Goal: Task Accomplishment & Management: Use online tool/utility

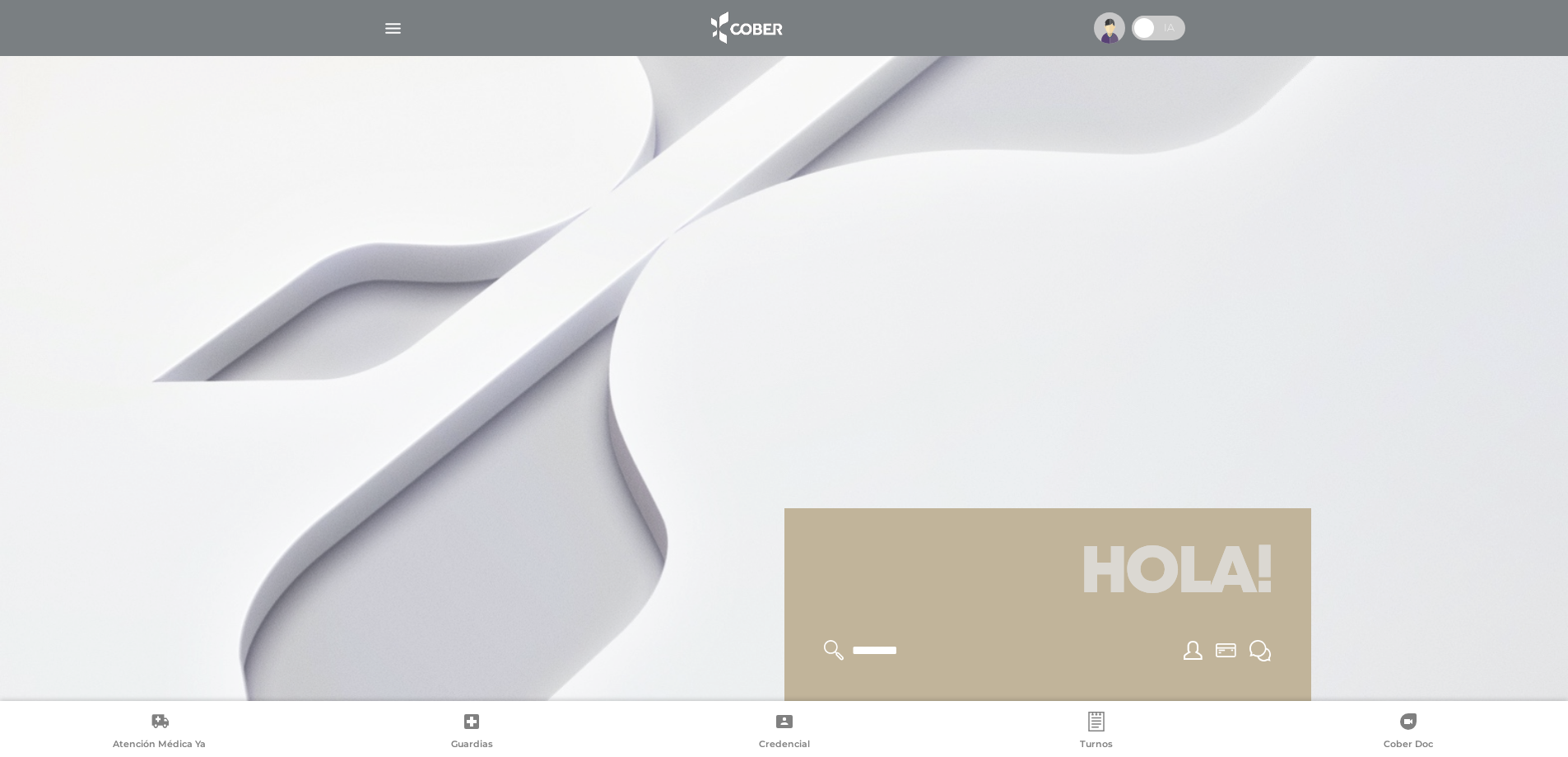
click at [388, 24] on img "button" at bounding box center [393, 28] width 20 height 20
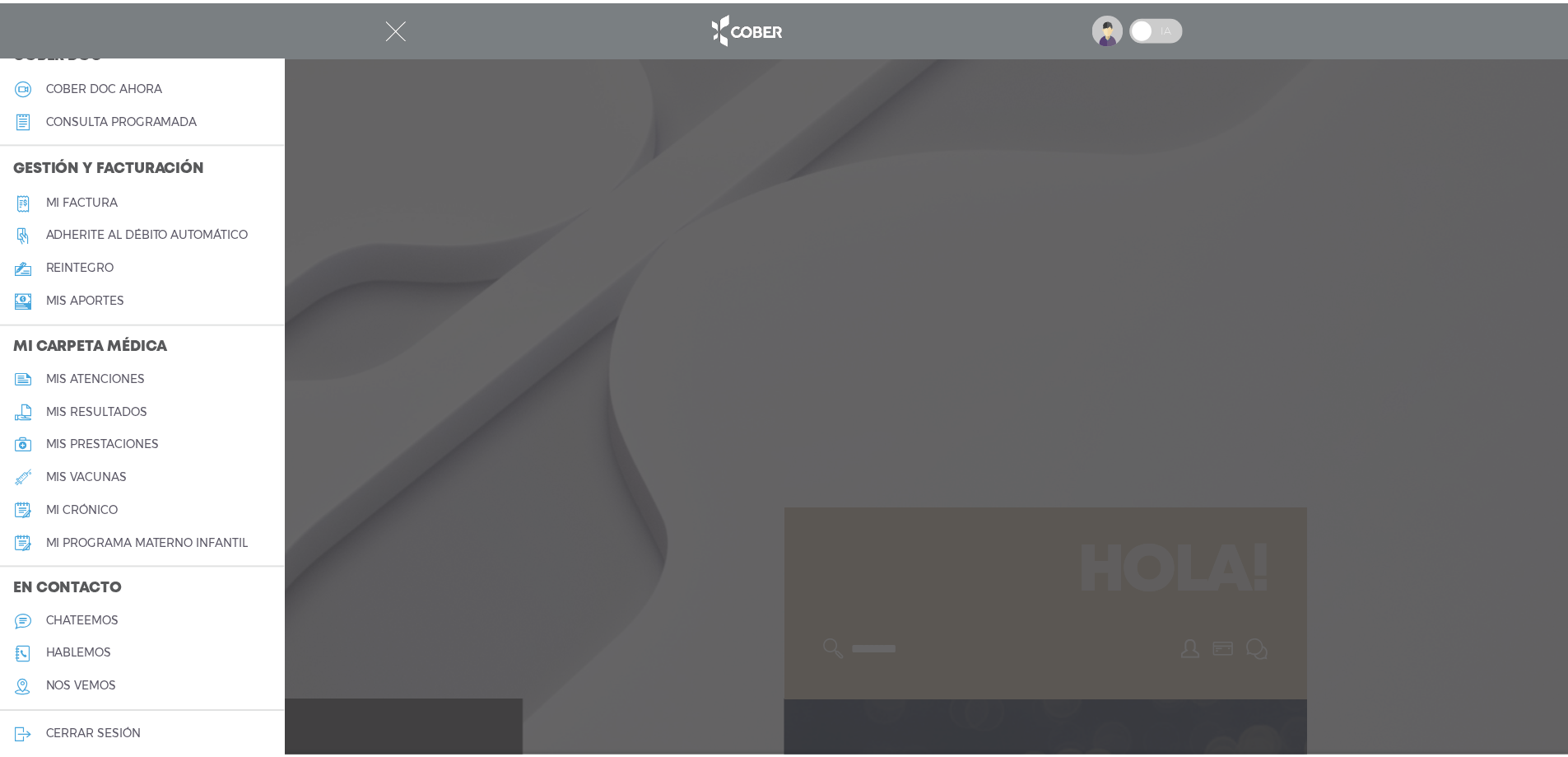
scroll to position [514, 0]
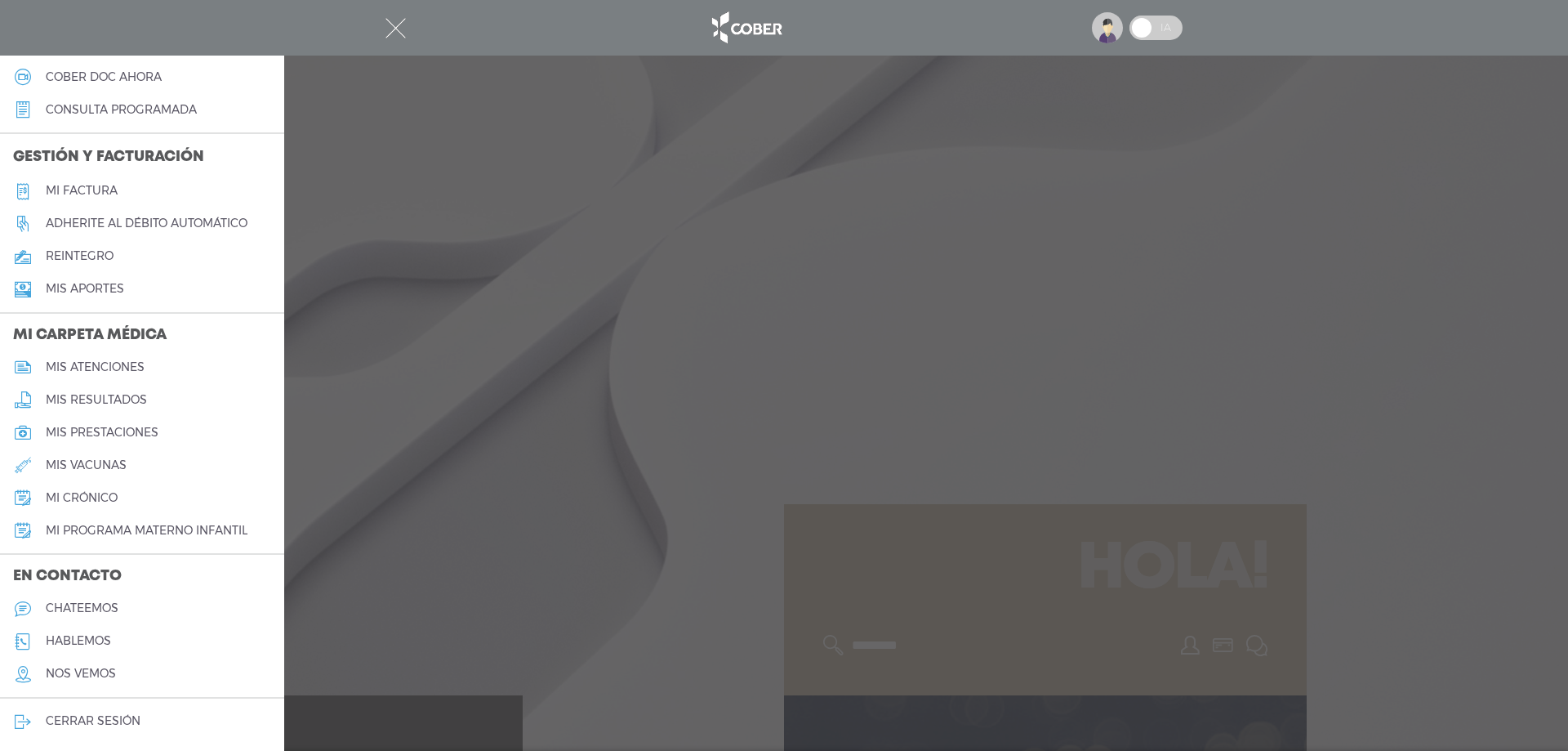
click at [98, 637] on h5 "hablemos" at bounding box center [78, 641] width 66 height 14
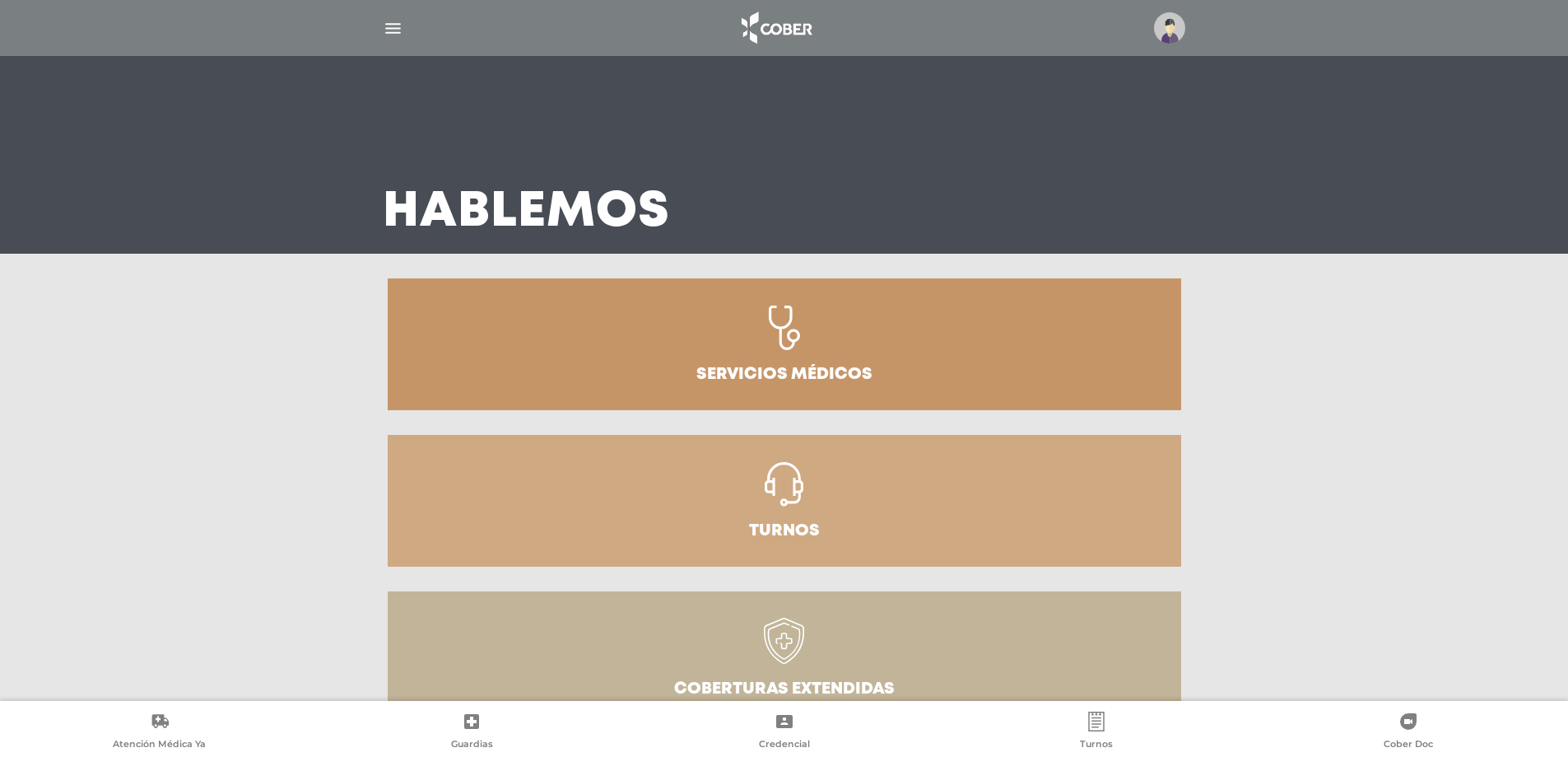
click at [392, 21] on img "button" at bounding box center [393, 28] width 20 height 20
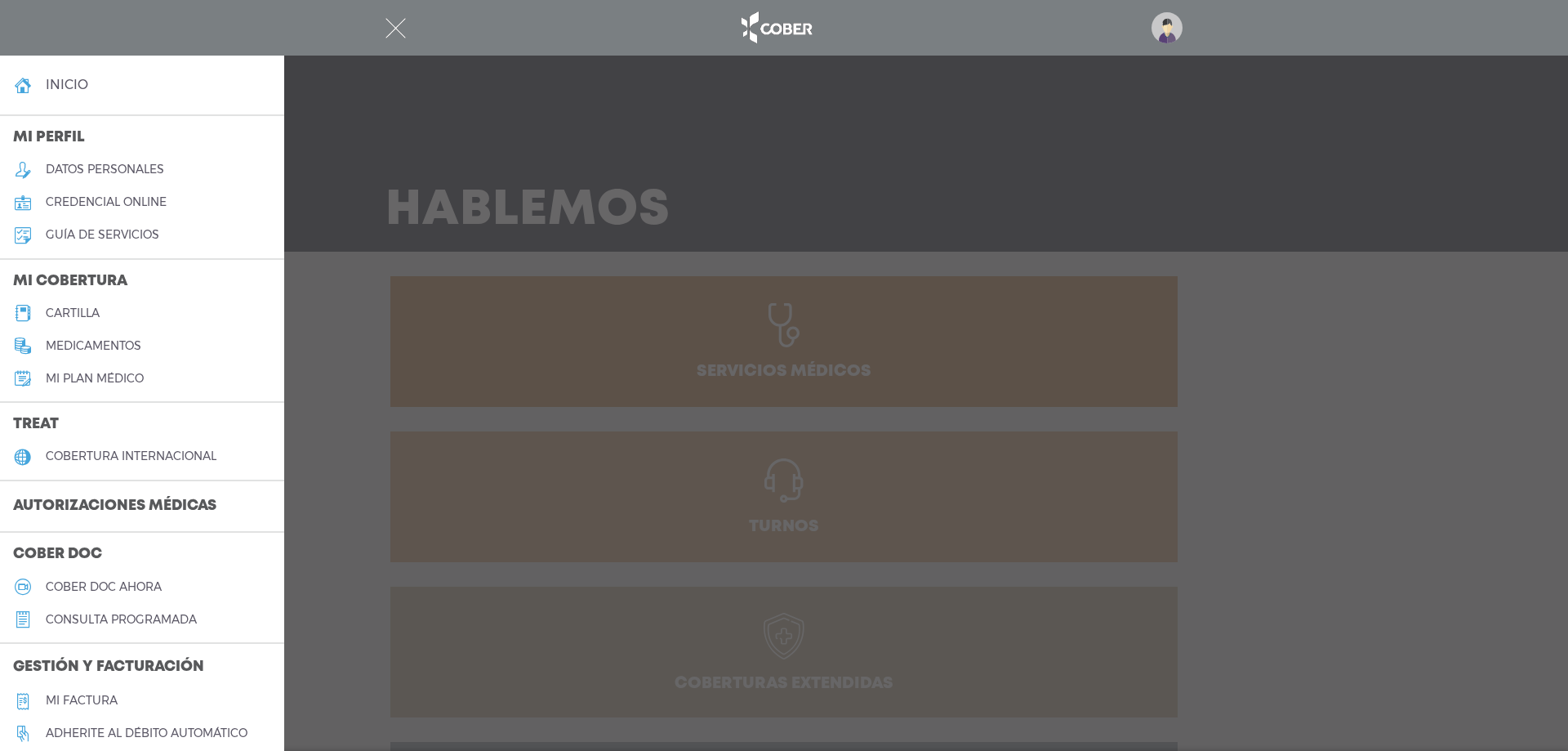
click at [62, 76] on link "inicio" at bounding box center [142, 85] width 284 height 33
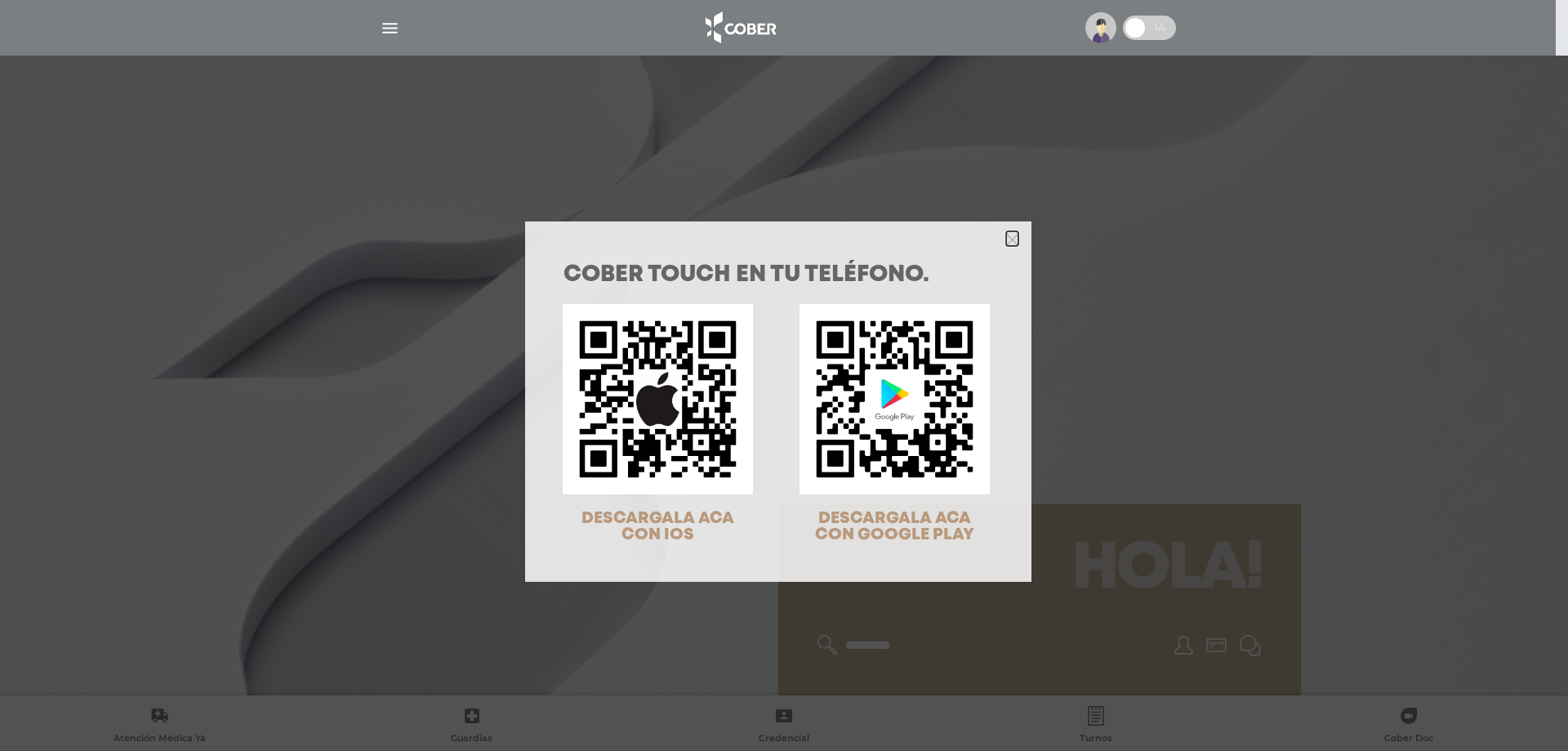
click at [1006, 235] on icon "Close" at bounding box center [1012, 240] width 13 height 13
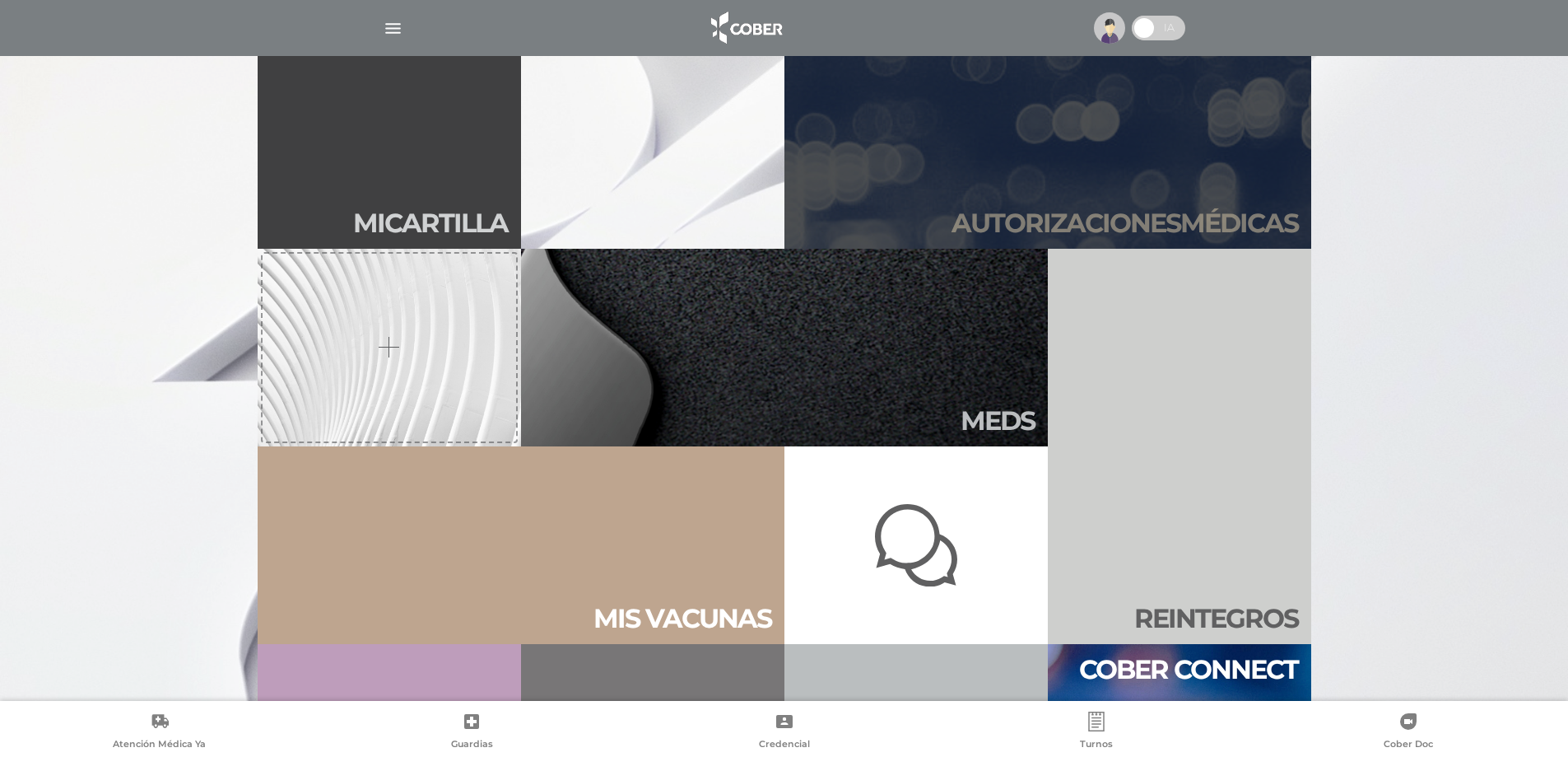
scroll to position [659, 0]
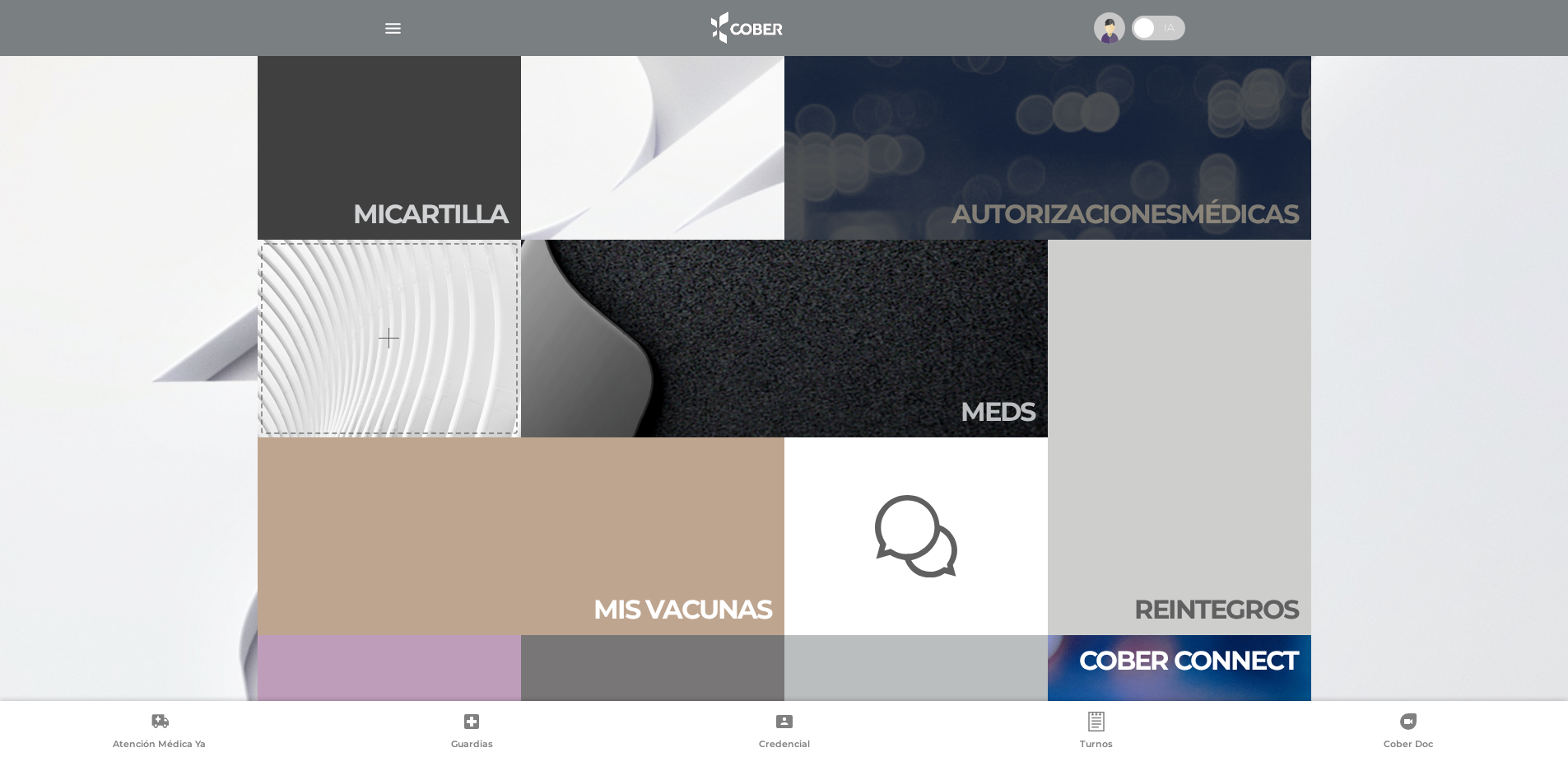
click at [1048, 176] on link "Autori zaciones médicas" at bounding box center [1048, 141] width 527 height 198
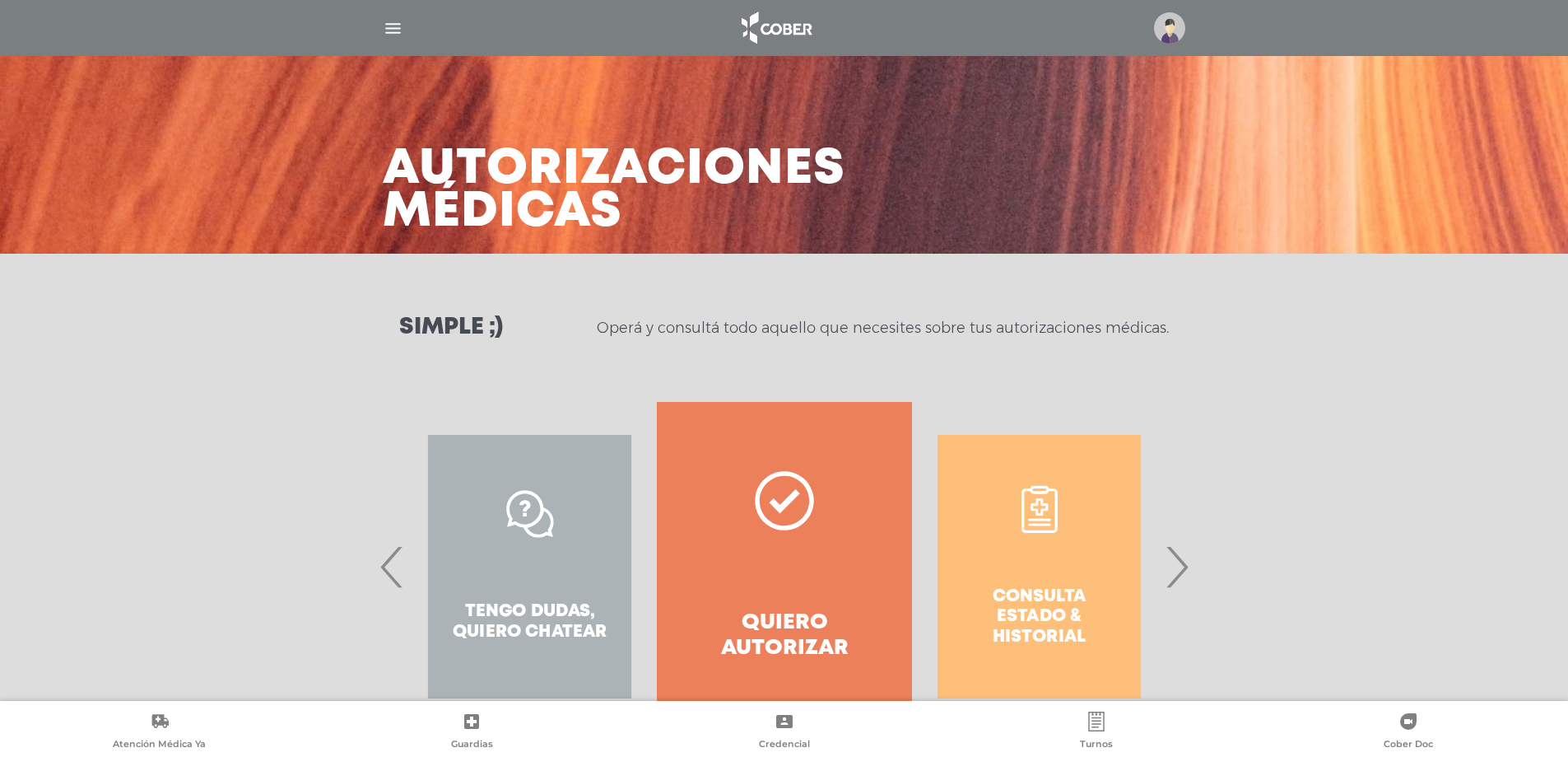
click at [1173, 585] on span "›" at bounding box center [1176, 566] width 32 height 89
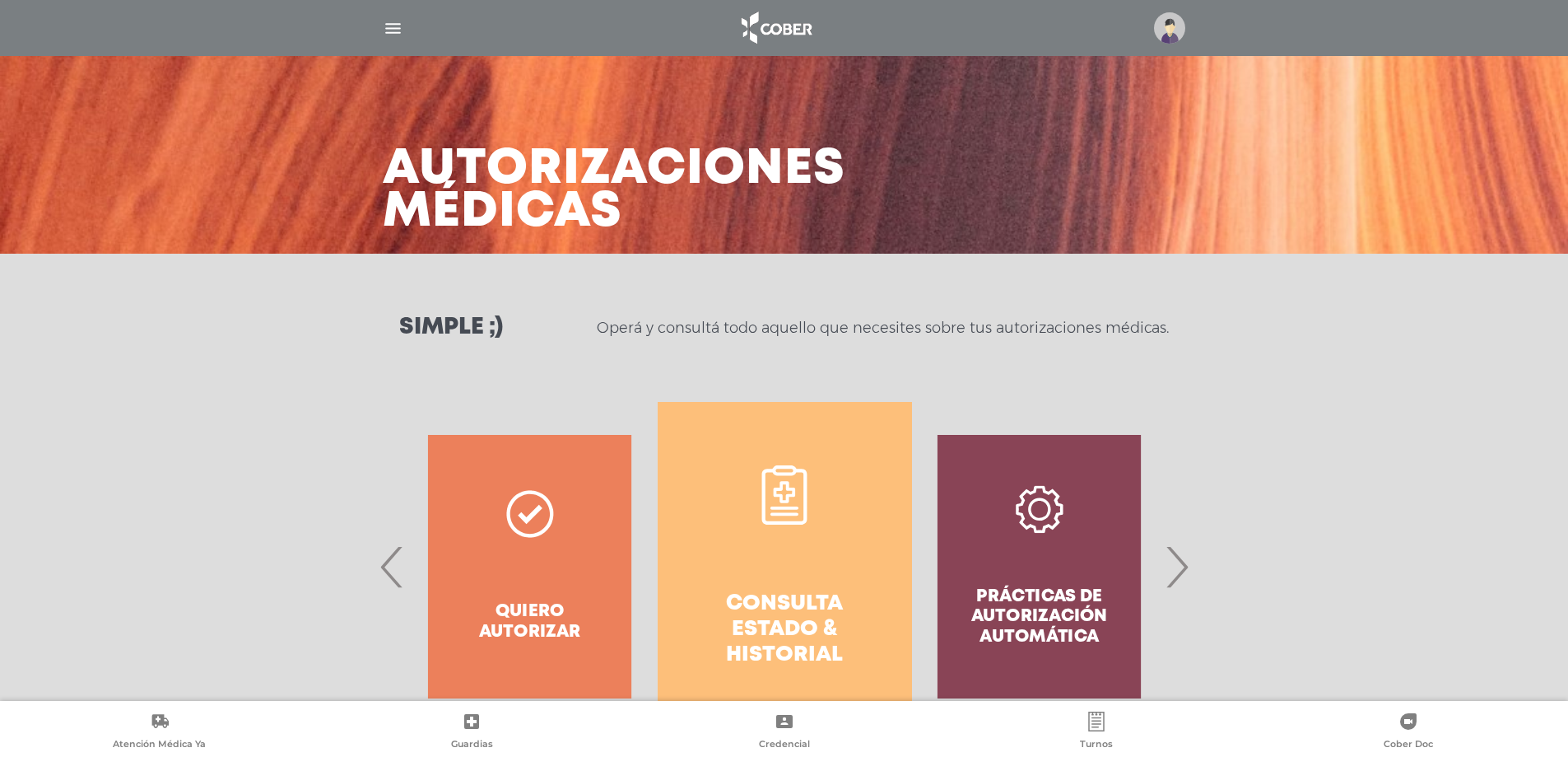
click at [1173, 585] on span "›" at bounding box center [1176, 566] width 32 height 89
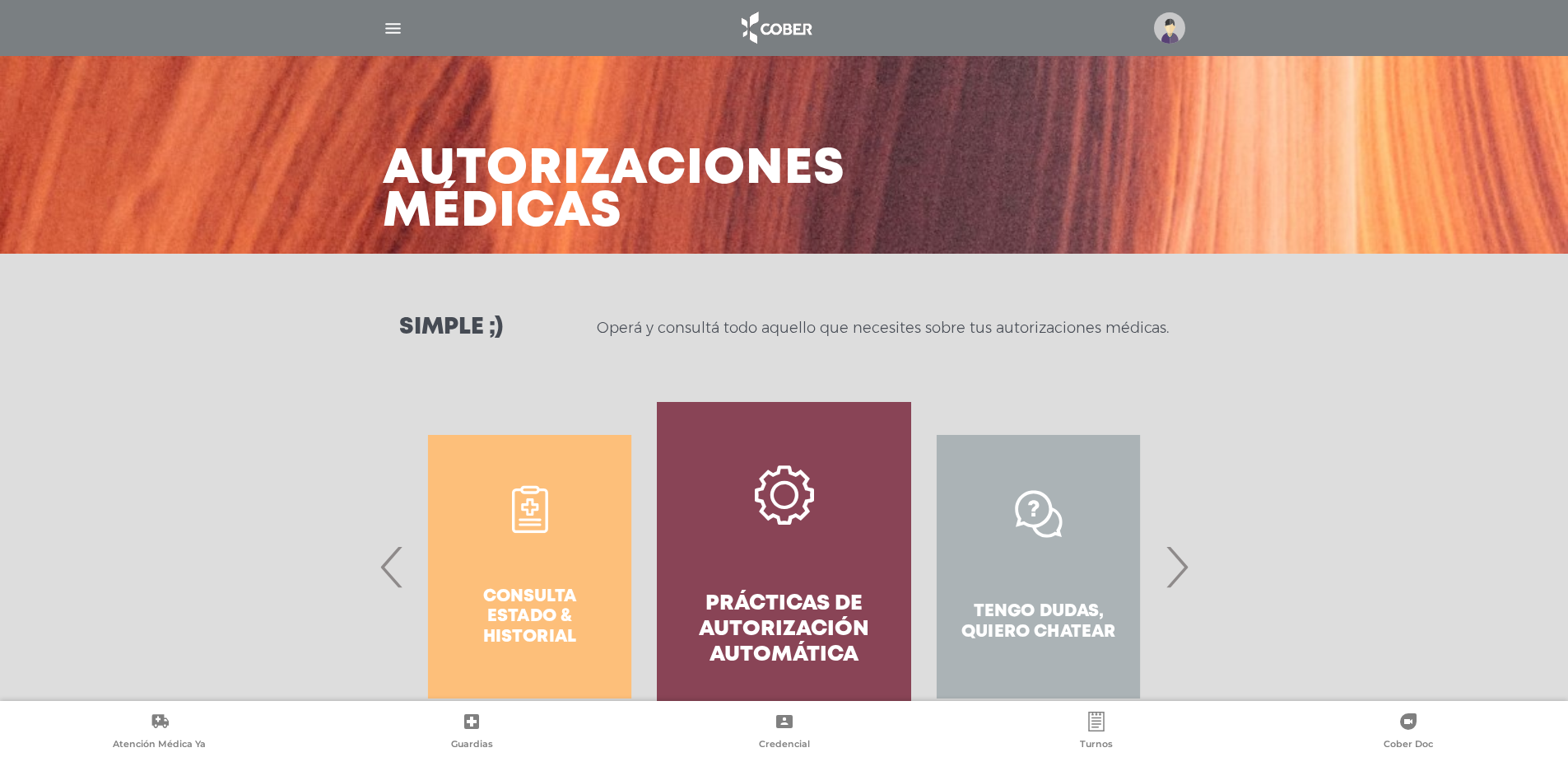
click at [1173, 585] on span "›" at bounding box center [1176, 566] width 32 height 89
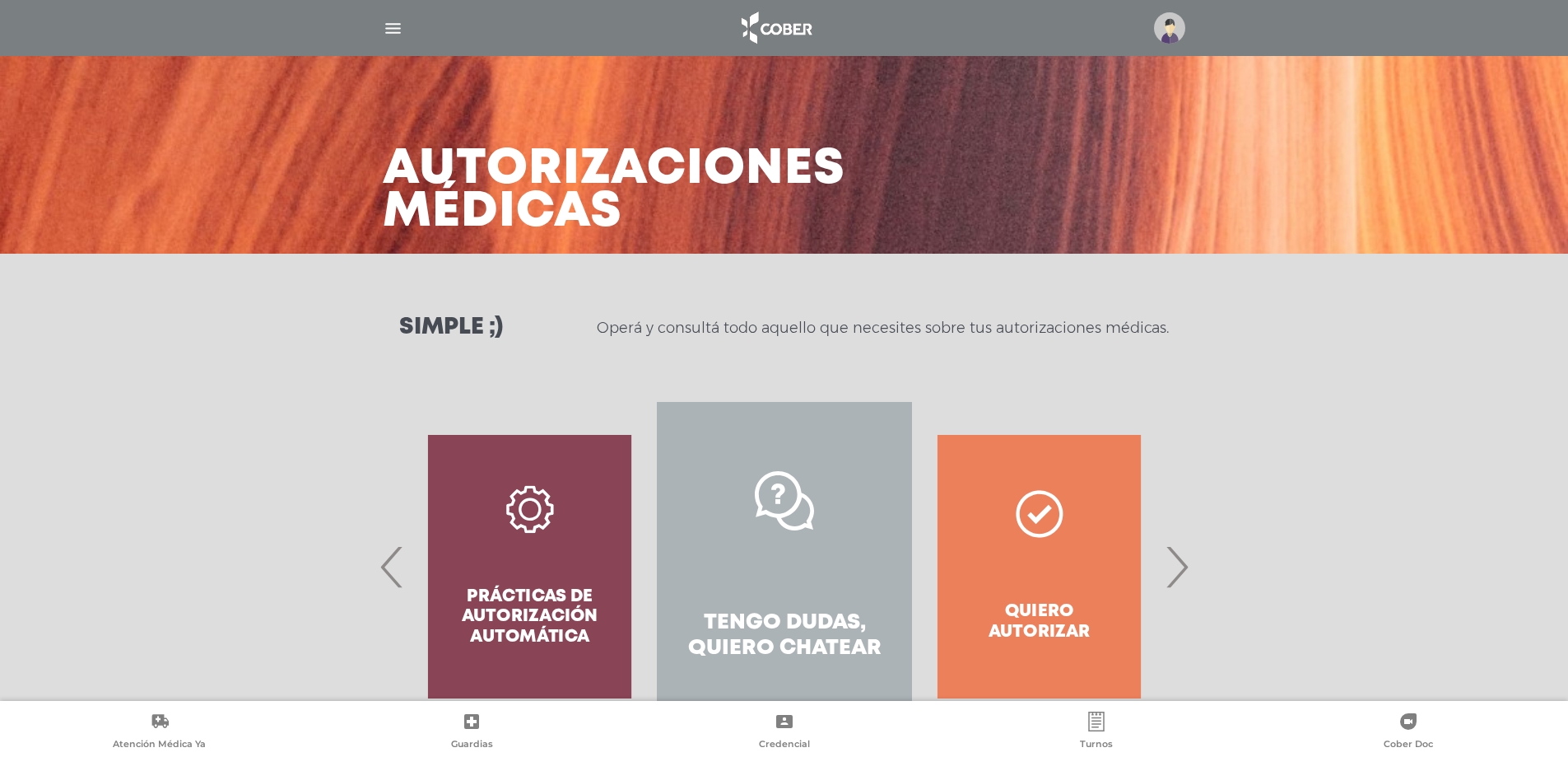
click at [1173, 585] on span "›" at bounding box center [1176, 566] width 32 height 89
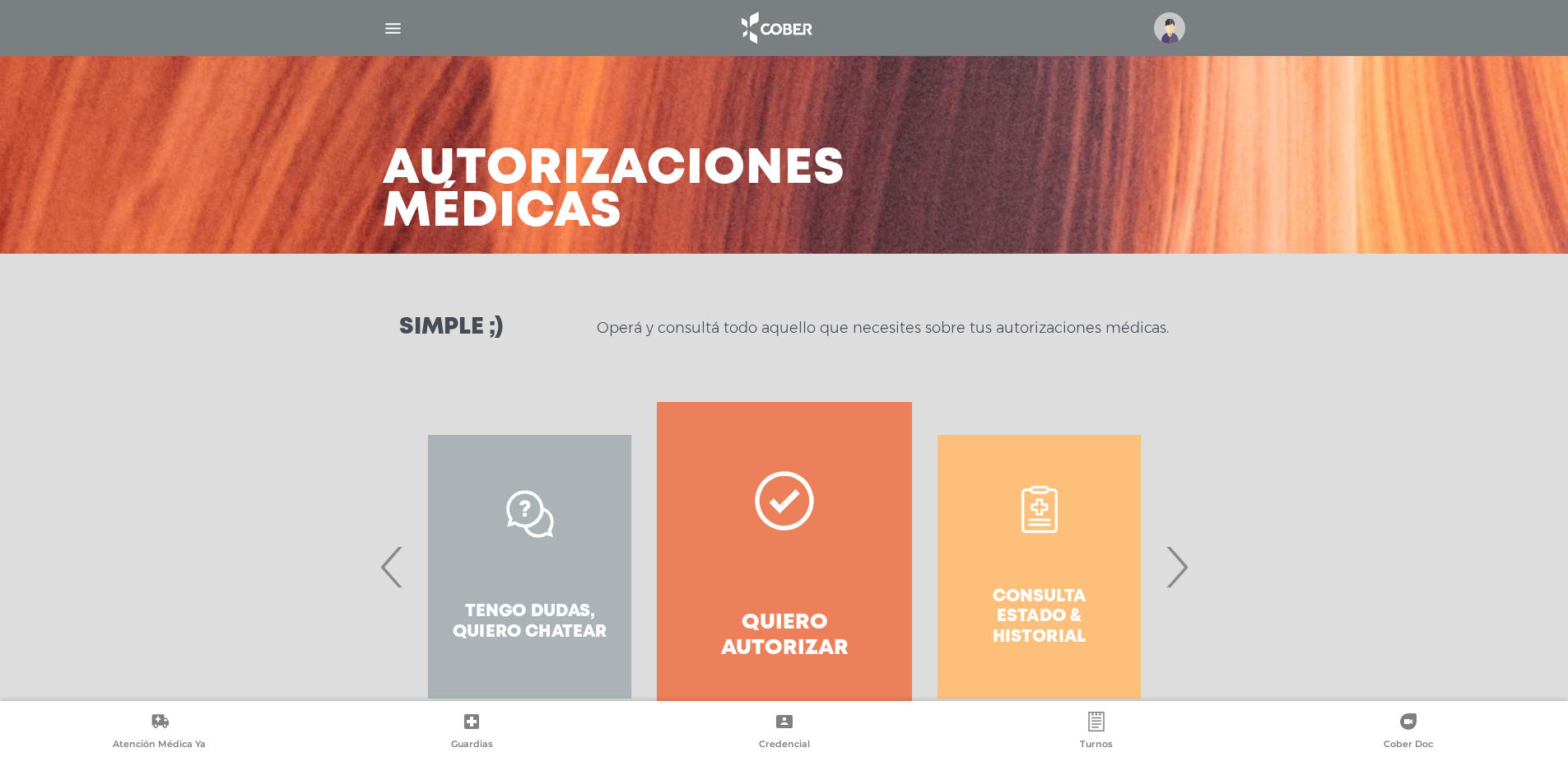
click at [1173, 585] on span "›" at bounding box center [1176, 566] width 32 height 89
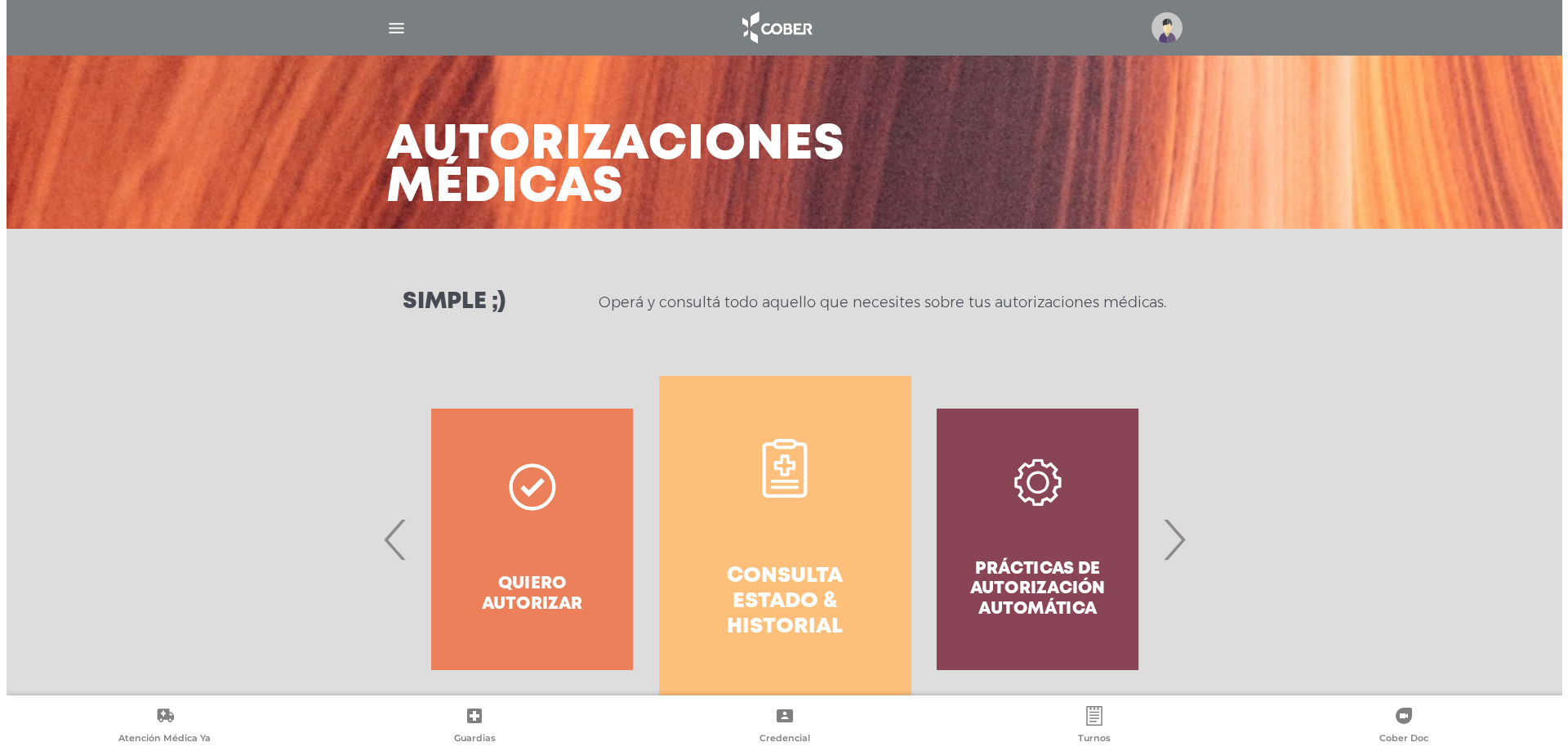
scroll to position [70, 0]
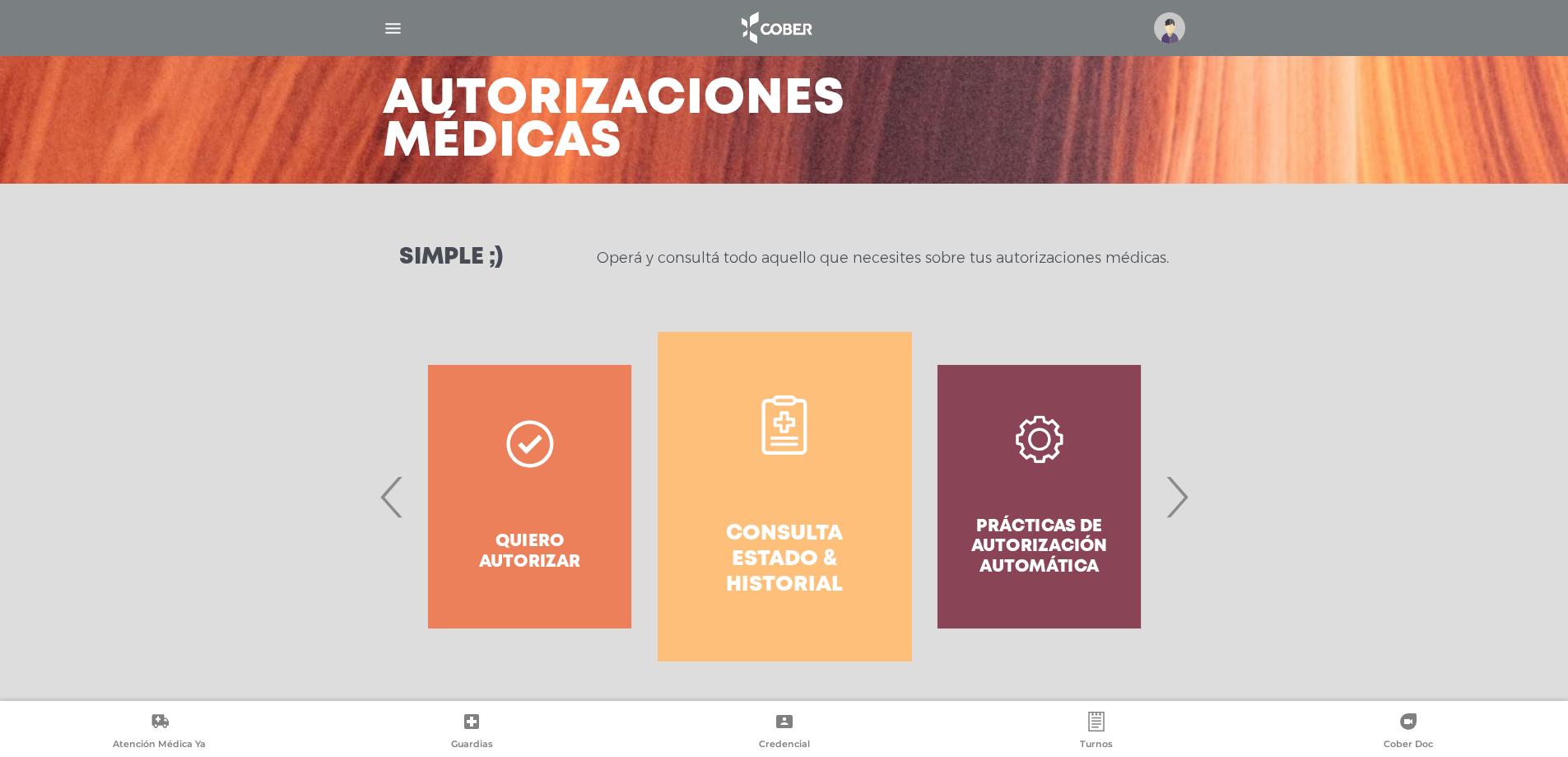
click at [544, 539] on div "Quiero autorizar" at bounding box center [530, 496] width 254 height 329
click at [389, 31] on img "button" at bounding box center [393, 28] width 20 height 20
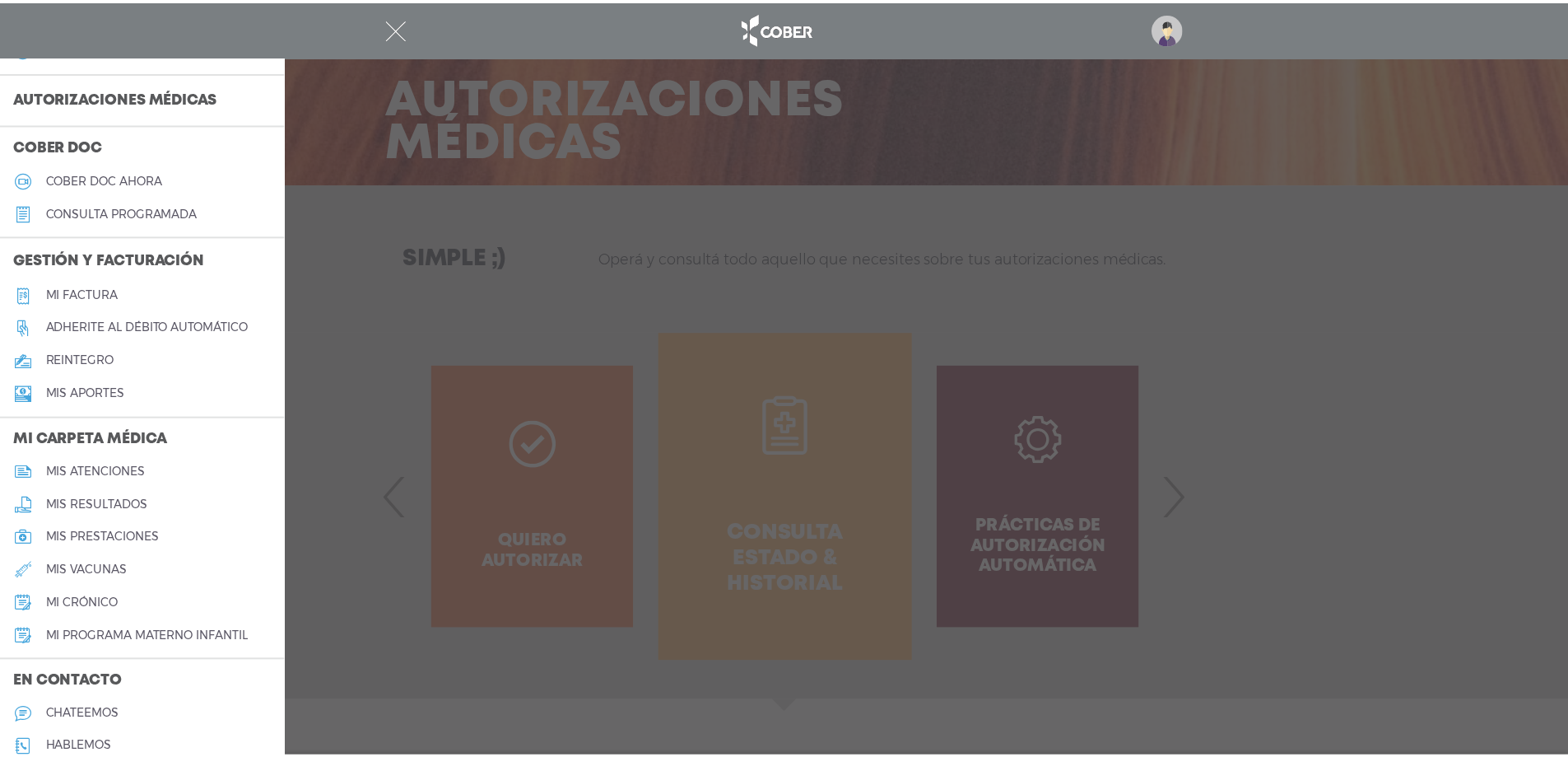
scroll to position [514, 0]
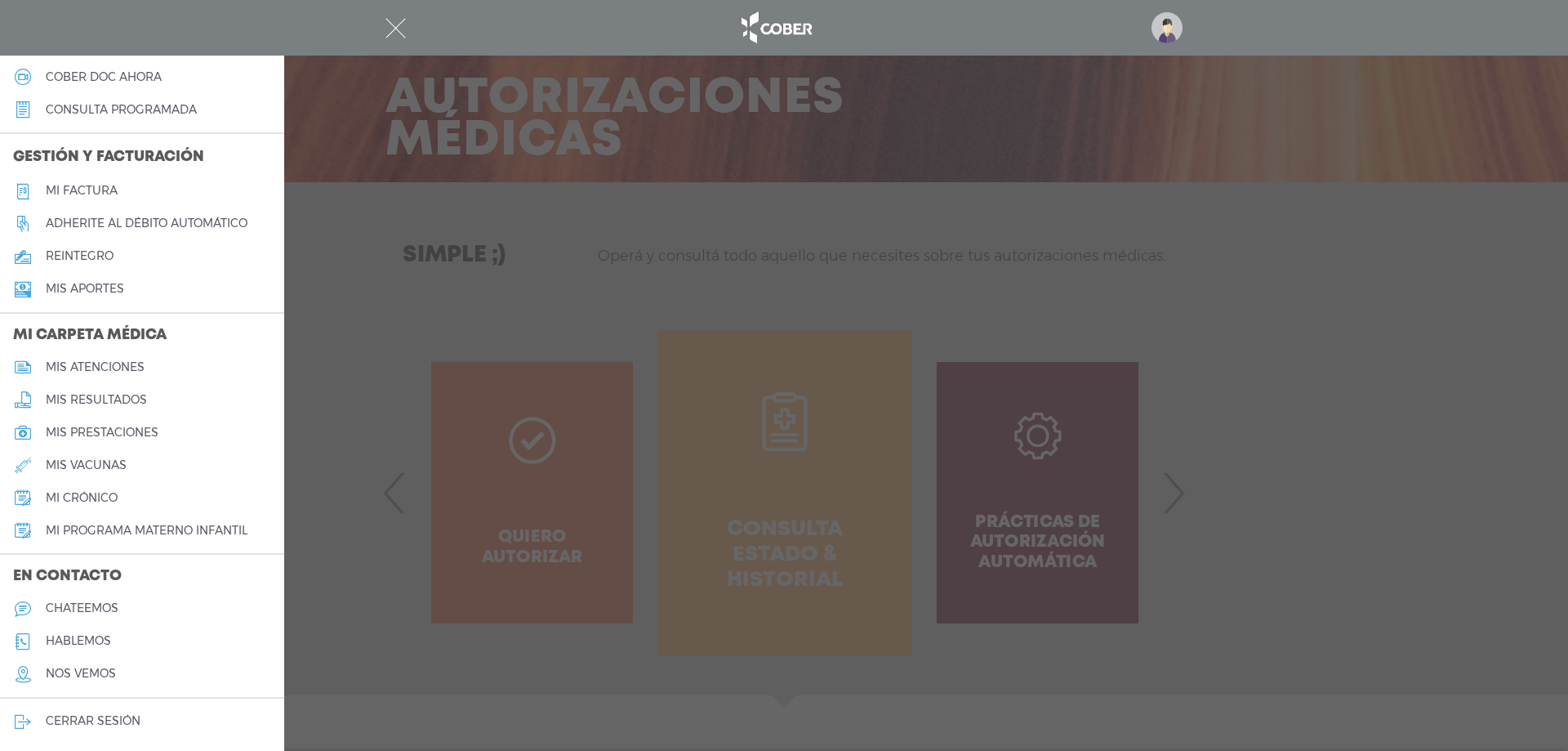
click at [127, 637] on link "hablemos" at bounding box center [142, 641] width 284 height 33
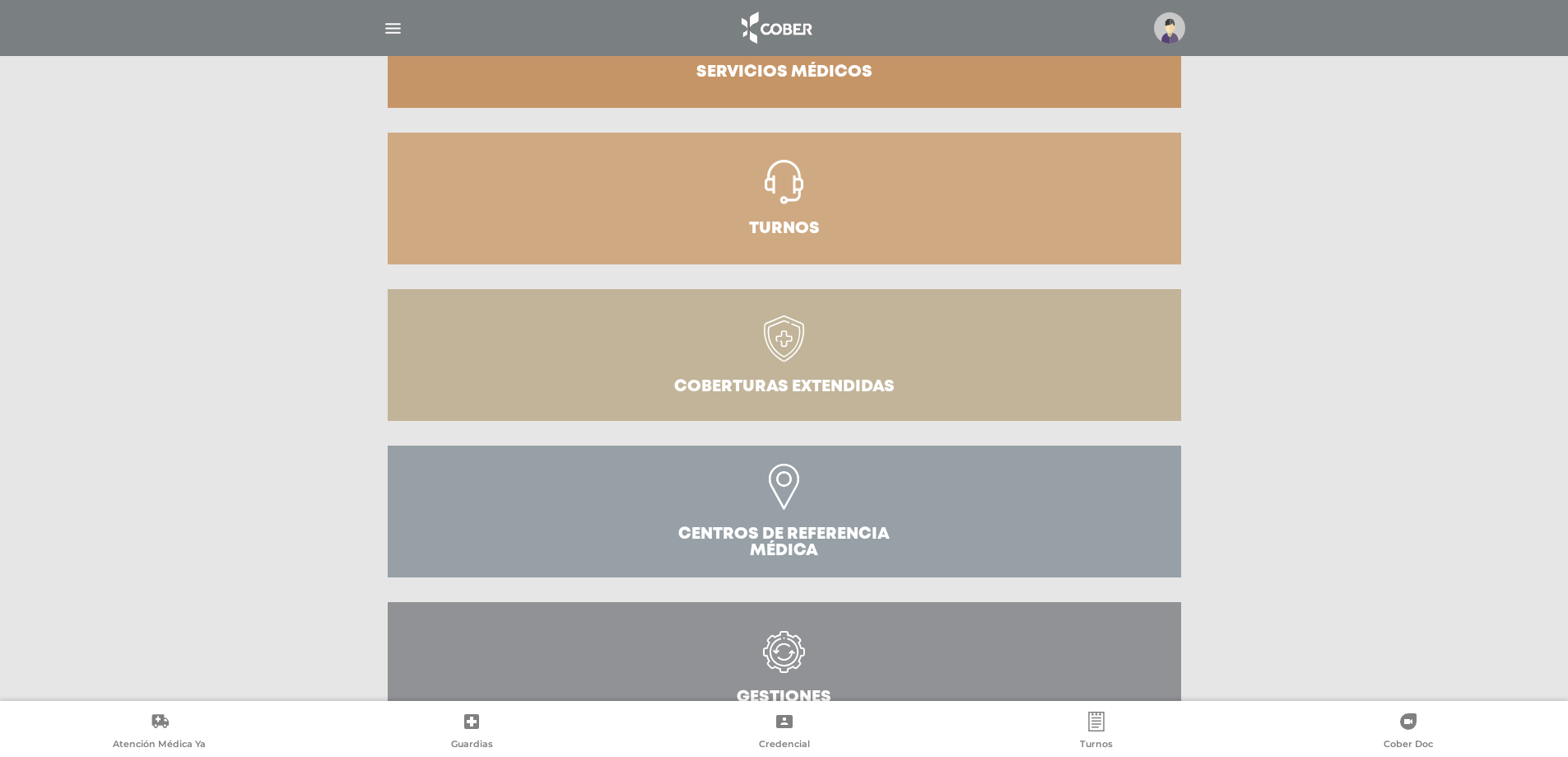
scroll to position [359, 0]
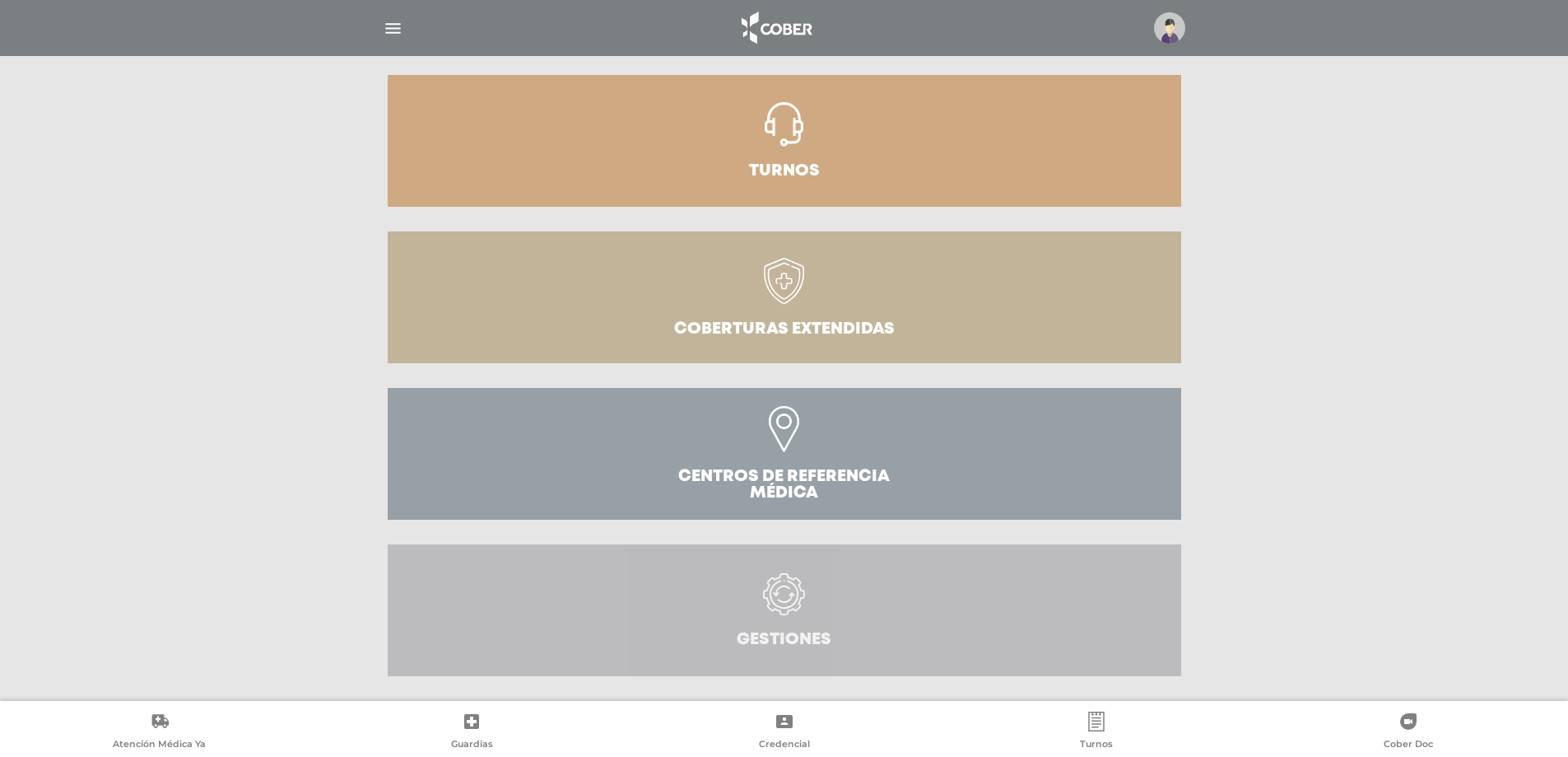
click at [786, 602] on icon at bounding box center [787, 597] width 17 height 11
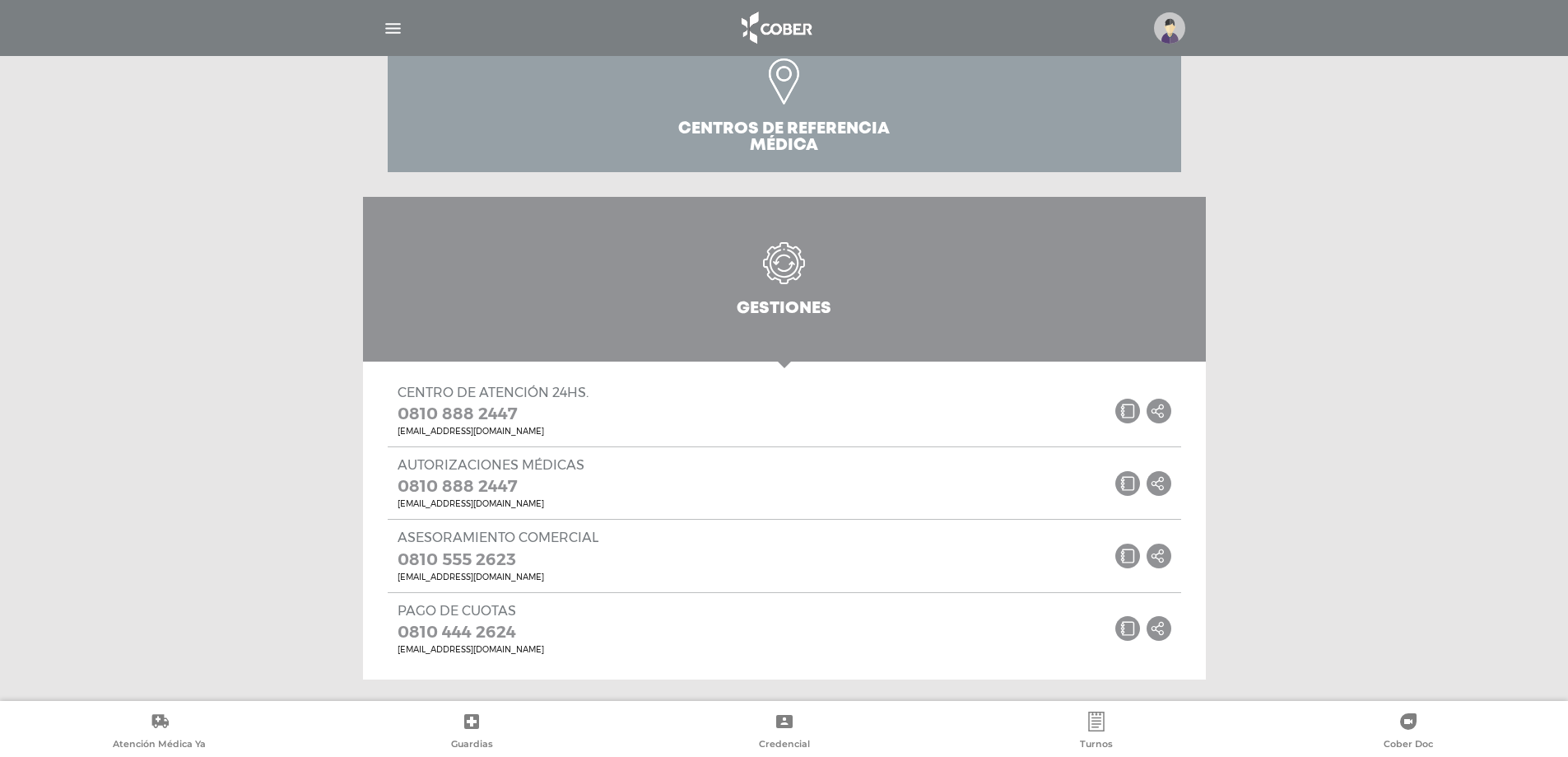
scroll to position [710, 0]
